Goal: Obtain resource: Obtain resource

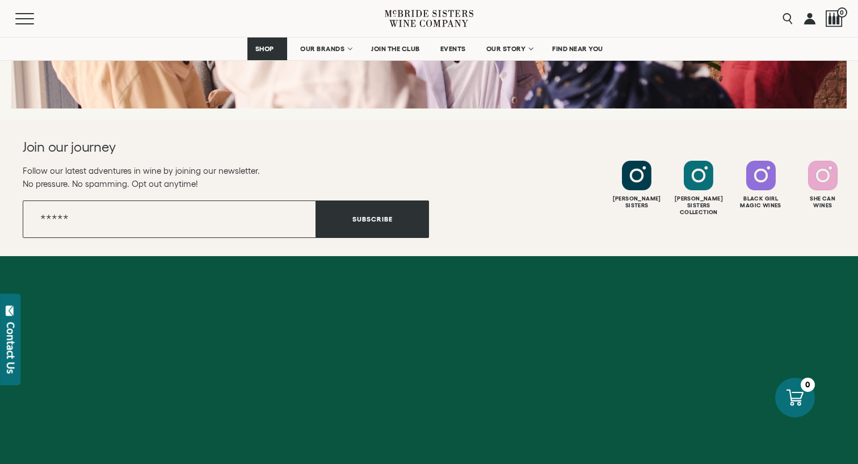
scroll to position [4601, 0]
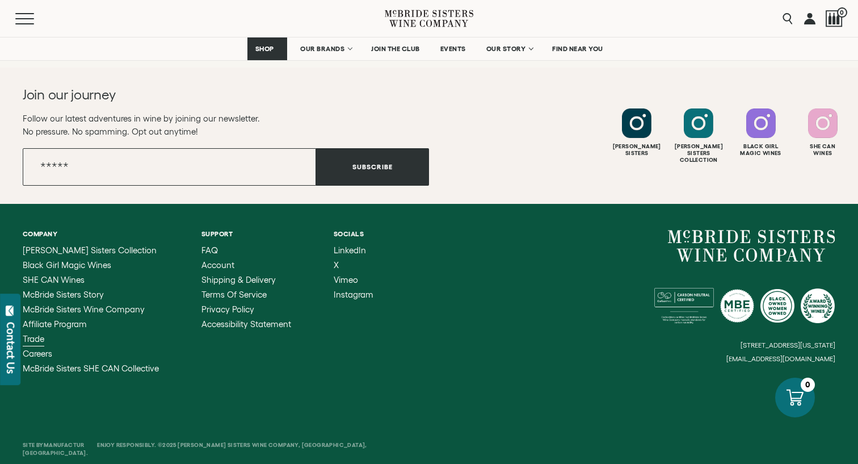
click at [38, 334] on span "Trade" at bounding box center [34, 339] width 22 height 10
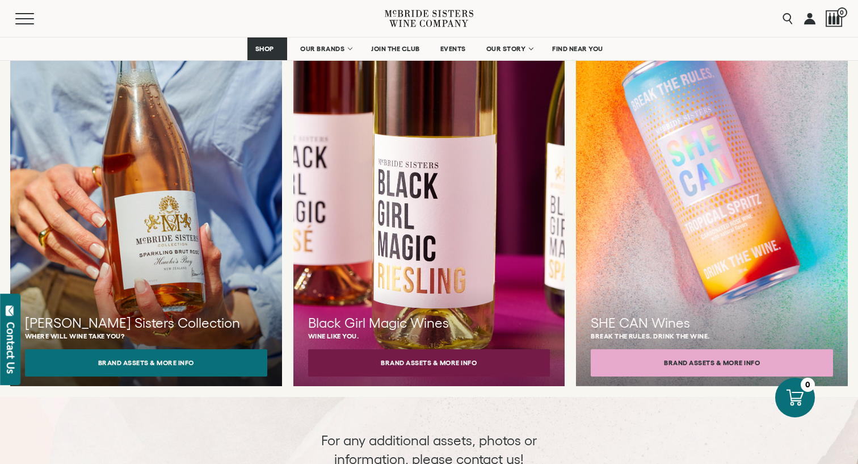
scroll to position [1054, 0]
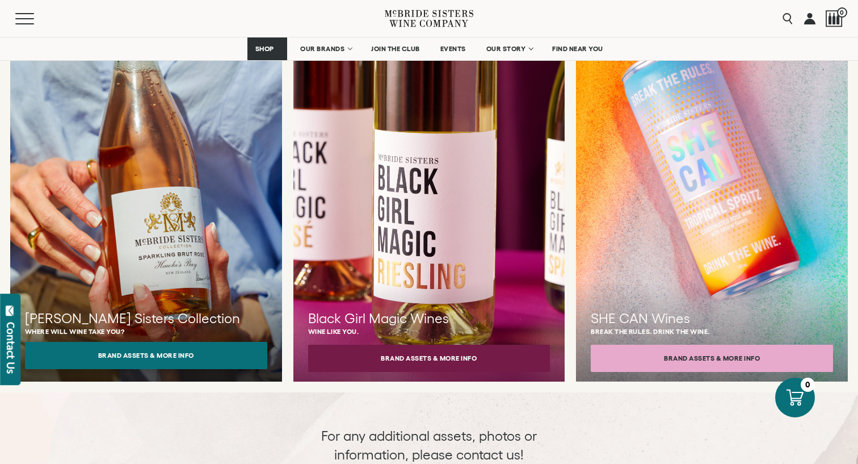
click at [163, 342] on button "Brand Assets & More Info" at bounding box center [146, 355] width 242 height 27
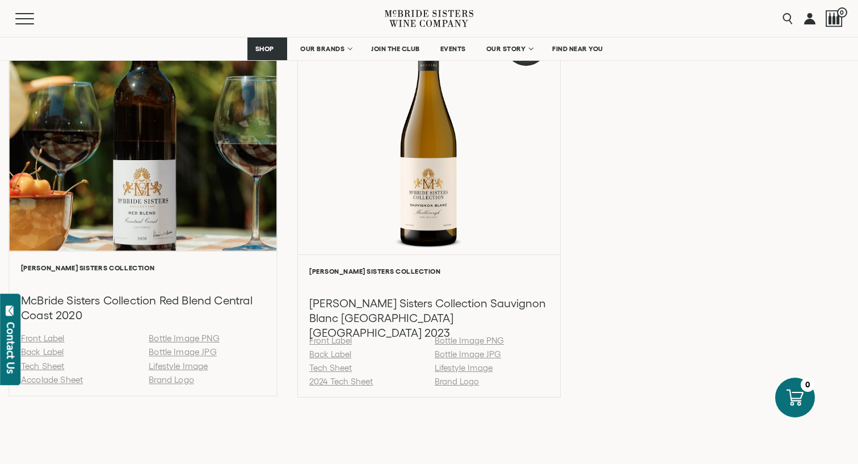
scroll to position [1635, 0]
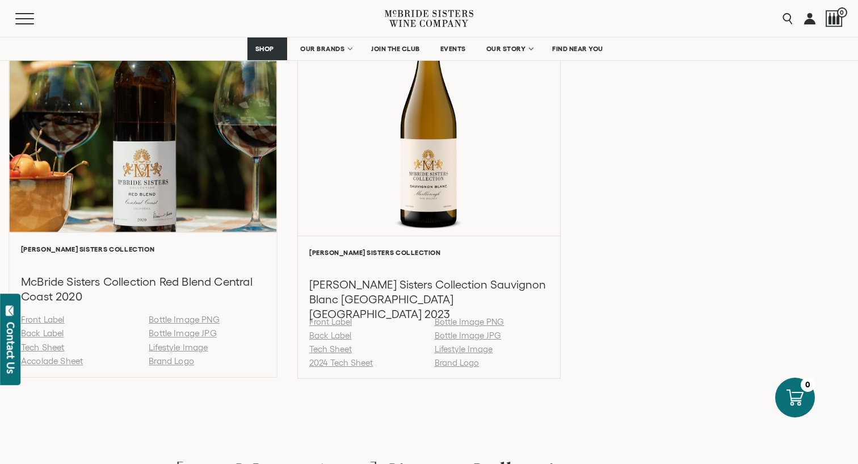
click at [41, 334] on link "Back Label" at bounding box center [42, 334] width 43 height 10
